Goal: Find specific page/section: Find specific page/section

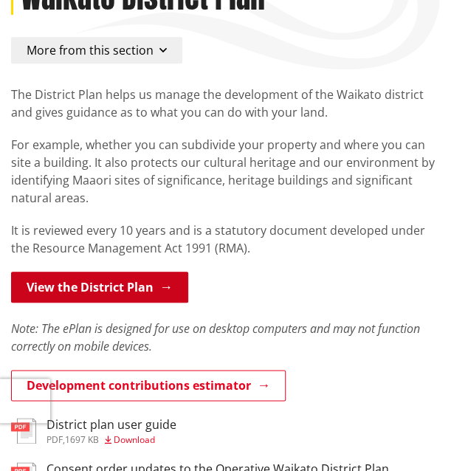
scroll to position [148, 0]
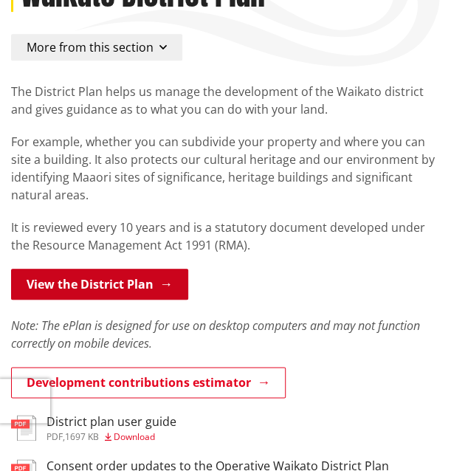
click at [122, 285] on link "View the District Plan" at bounding box center [99, 284] width 177 height 31
